Goal: Task Accomplishment & Management: Manage account settings

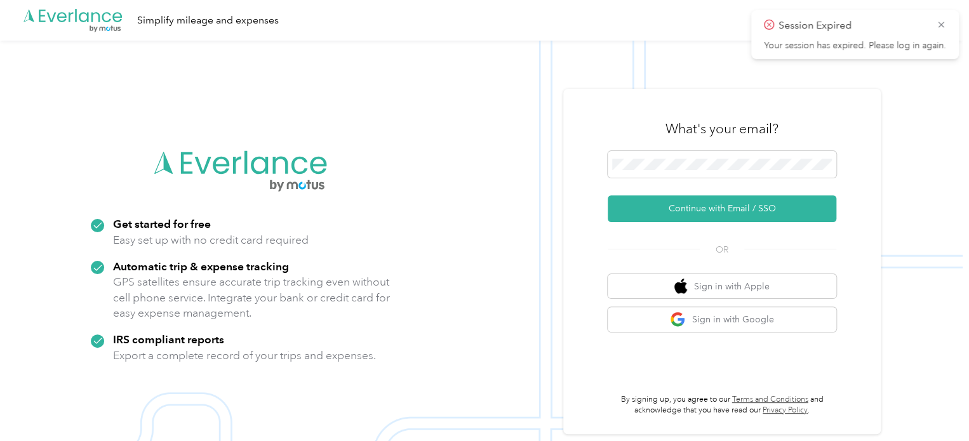
click at [751, 212] on button "Continue with Email / SSO" at bounding box center [722, 209] width 229 height 27
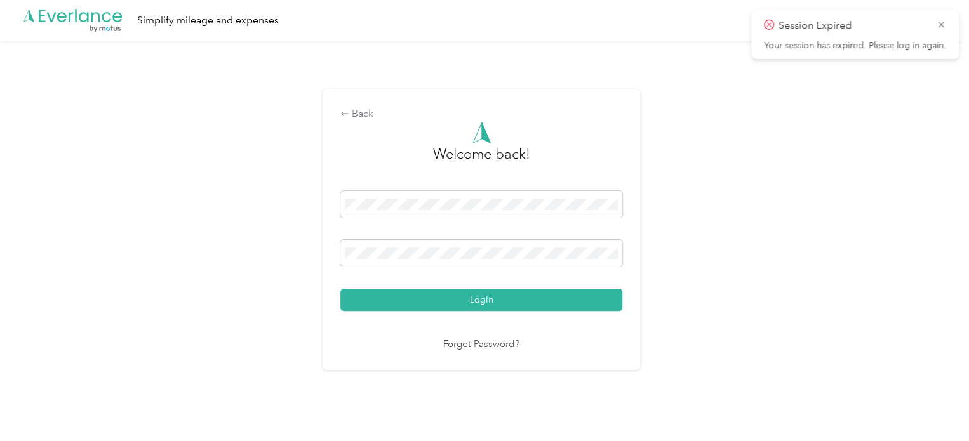
click at [478, 299] on button "Login" at bounding box center [481, 300] width 282 height 22
